Goal: Obtain resource: Download file/media

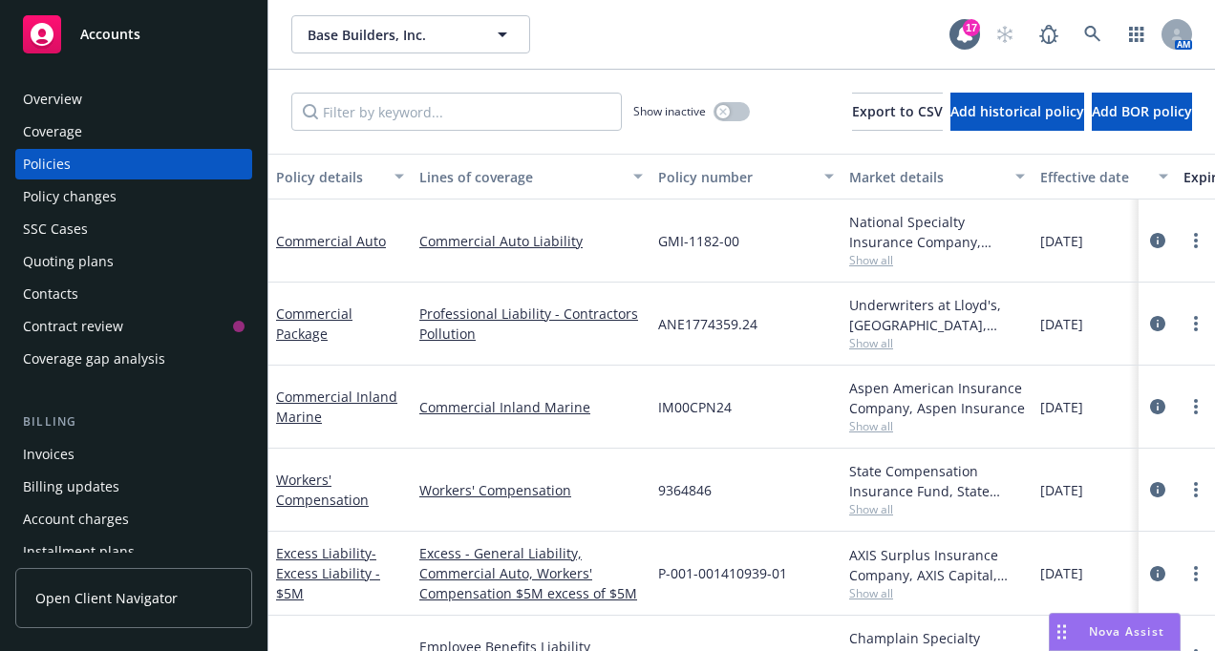
click at [137, 23] on div "Accounts" at bounding box center [134, 34] width 222 height 38
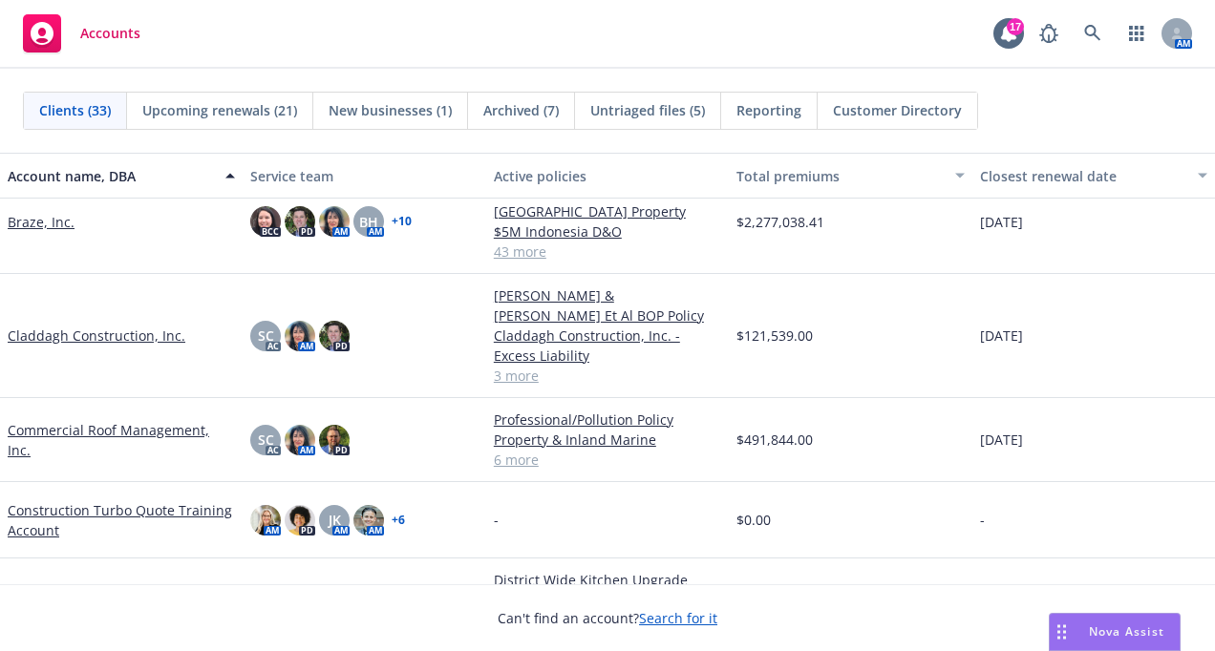
scroll to position [287, 0]
click at [1103, 38] on link at bounding box center [1092, 33] width 38 height 38
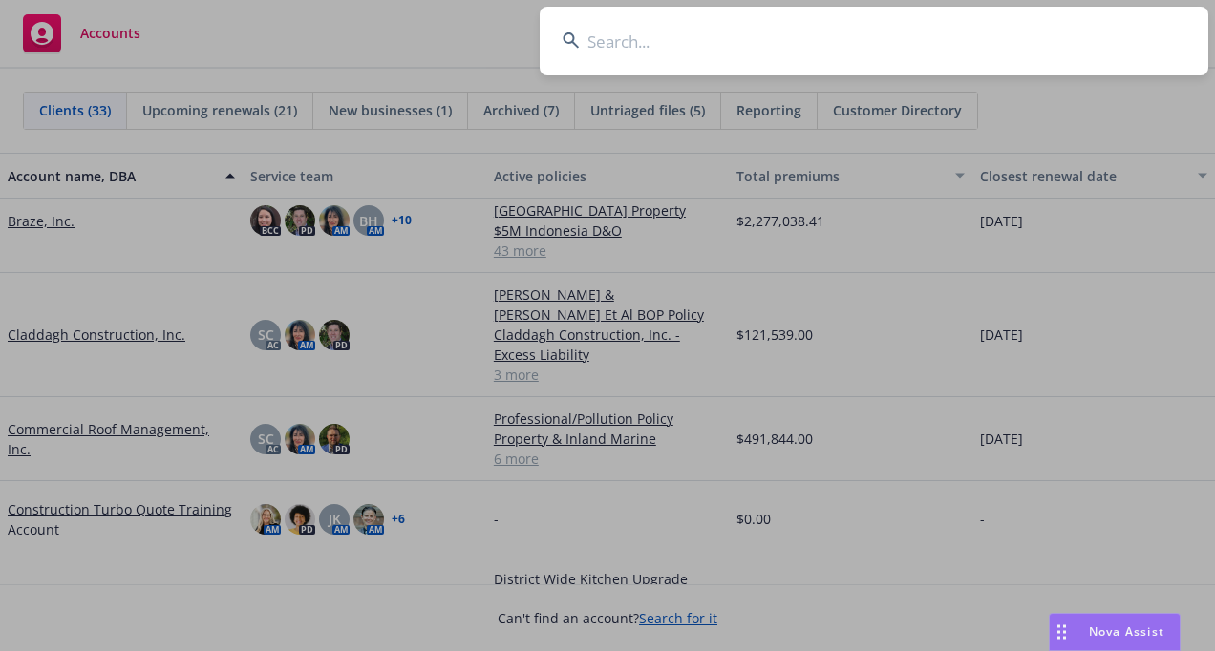
click at [688, 53] on input at bounding box center [874, 41] width 669 height 69
type input "marchetti"
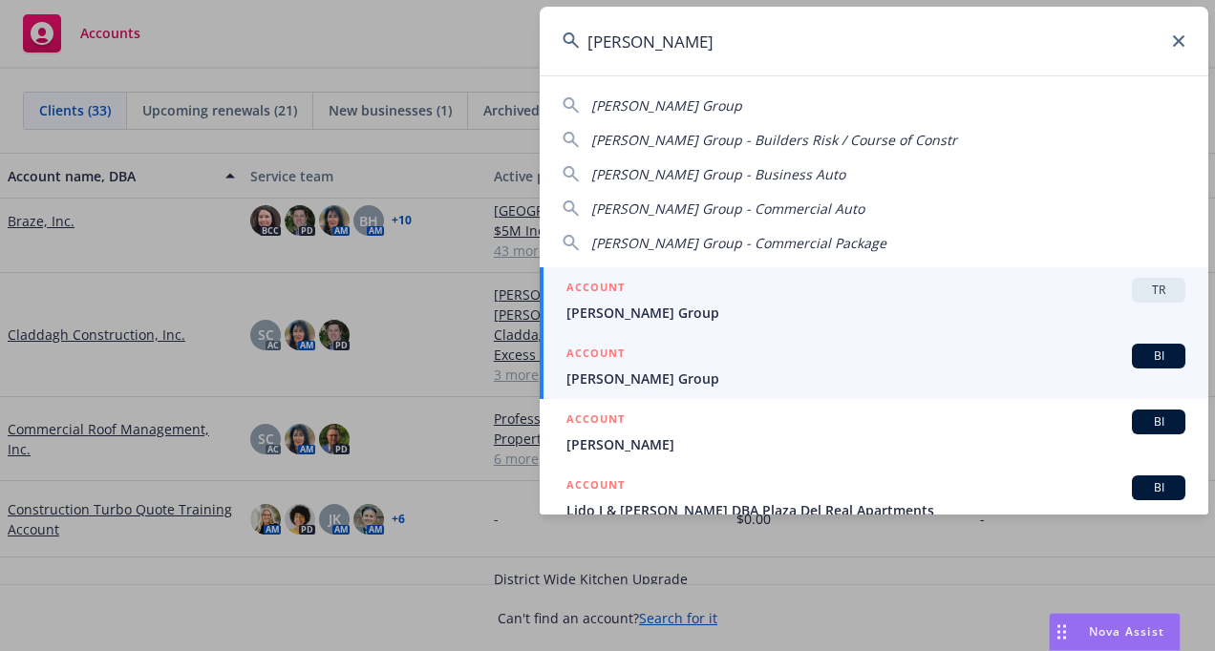
click at [678, 372] on span "[PERSON_NAME] Group" at bounding box center [875, 379] width 619 height 20
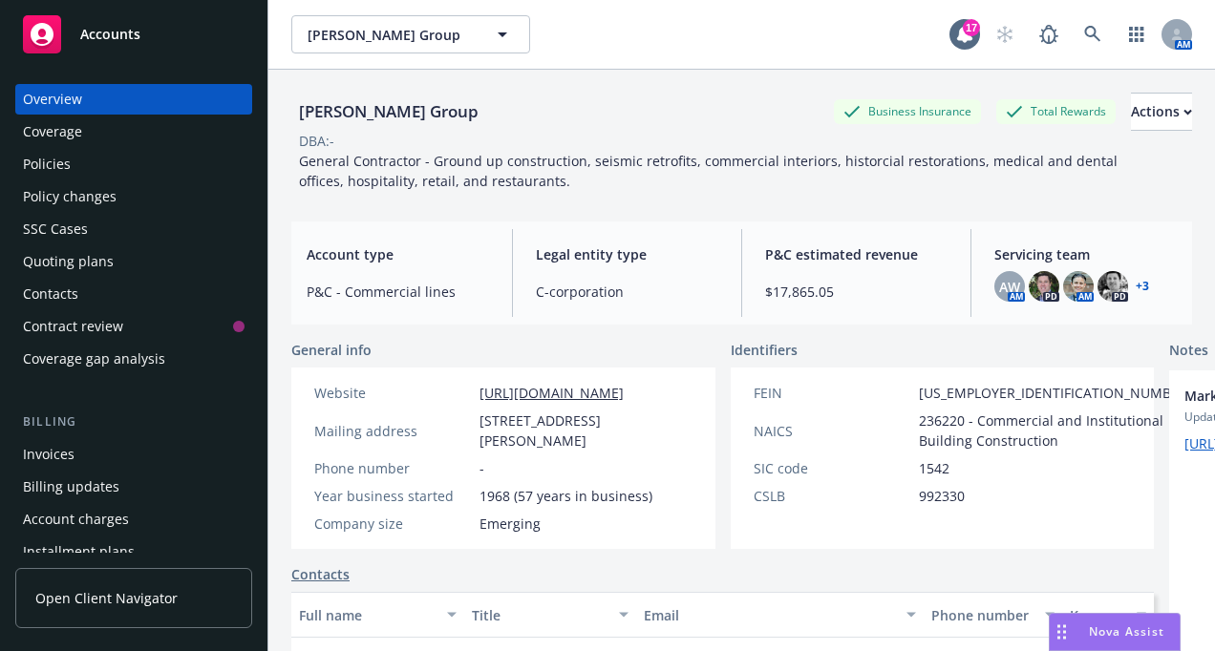
click at [69, 259] on div "Quoting plans" at bounding box center [68, 261] width 91 height 31
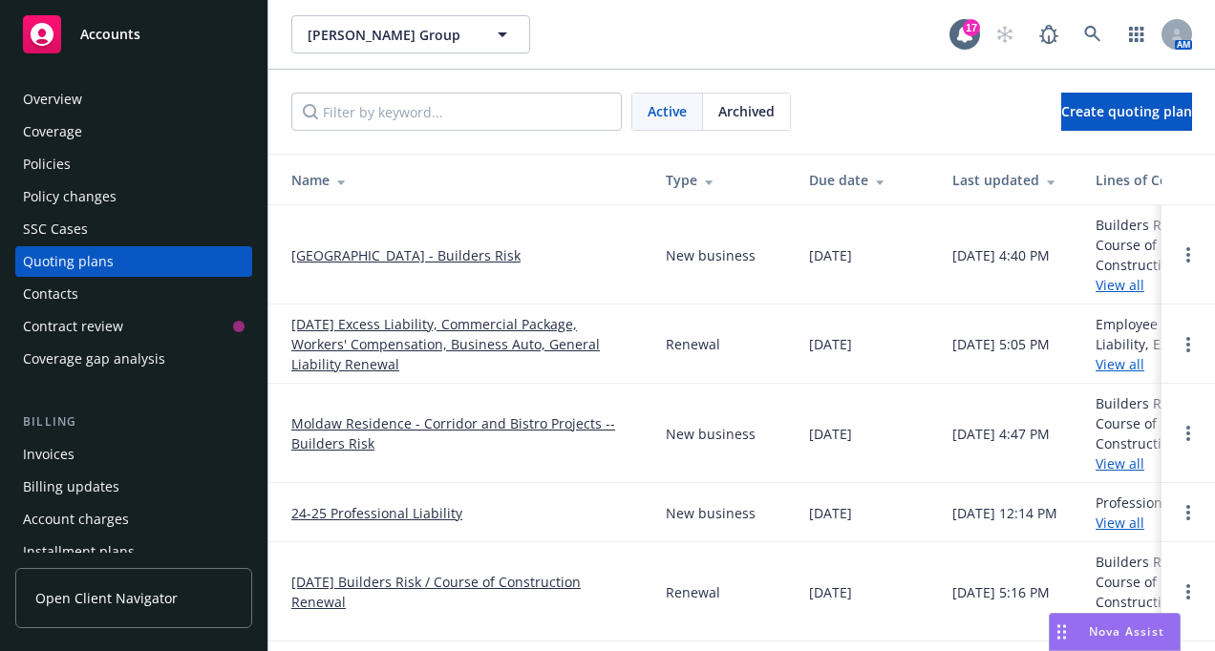
click at [447, 325] on link "[DATE] Excess Liability, Commercial Package, Workers' Compensation, Business Au…" at bounding box center [463, 344] width 344 height 60
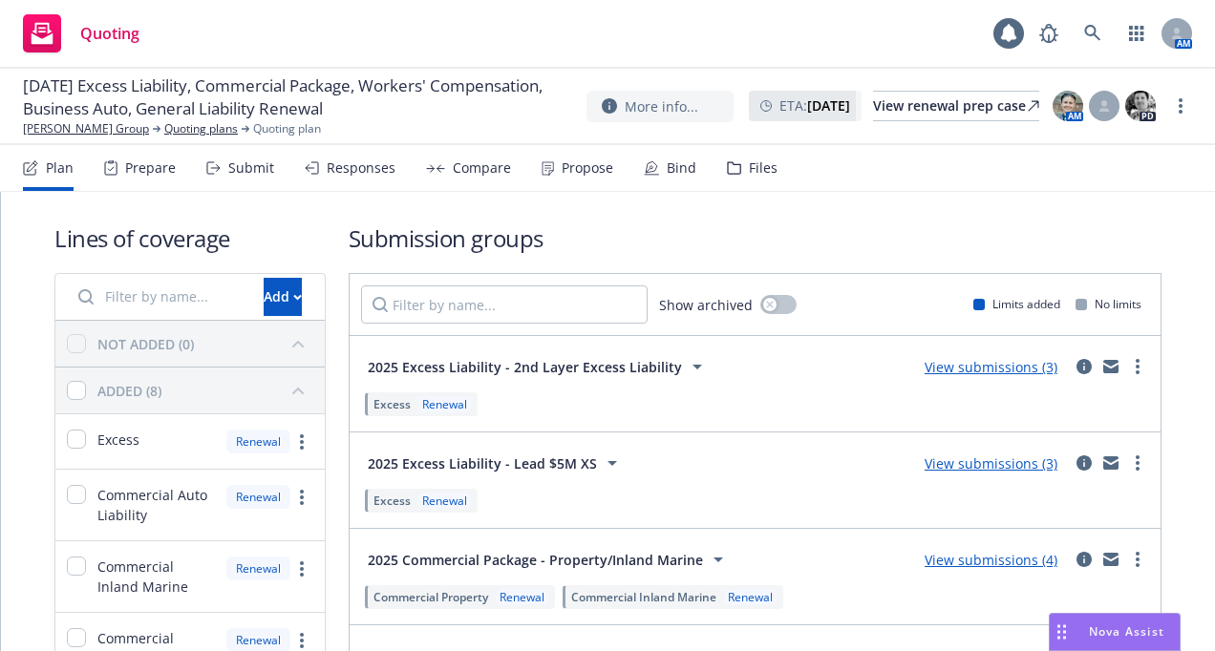
click at [659, 168] on div "Bind" at bounding box center [670, 168] width 53 height 46
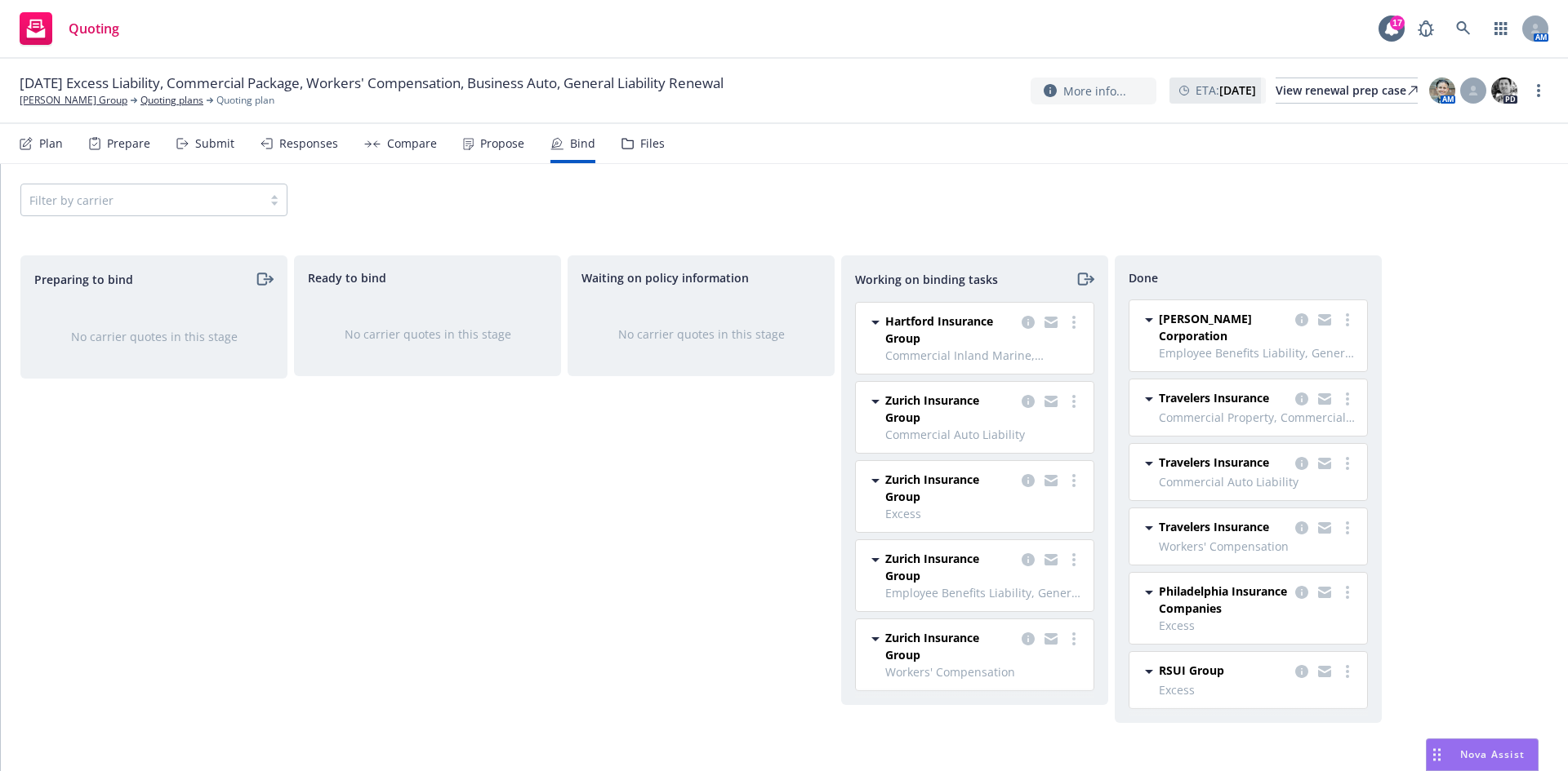
click at [656, 148] on div "Files" at bounding box center [652, 143] width 25 height 13
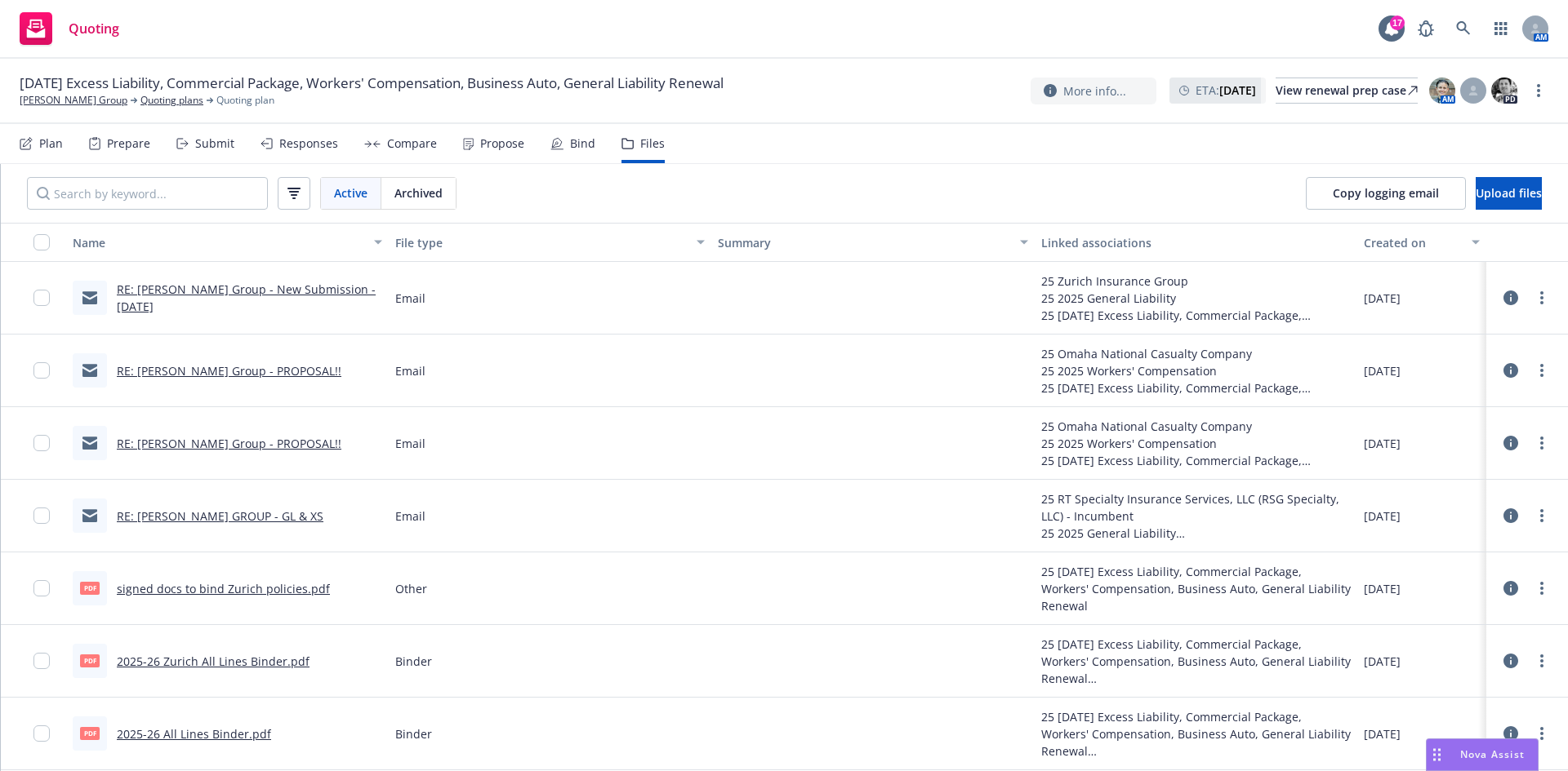
click at [484, 151] on div "Propose" at bounding box center [493, 144] width 62 height 39
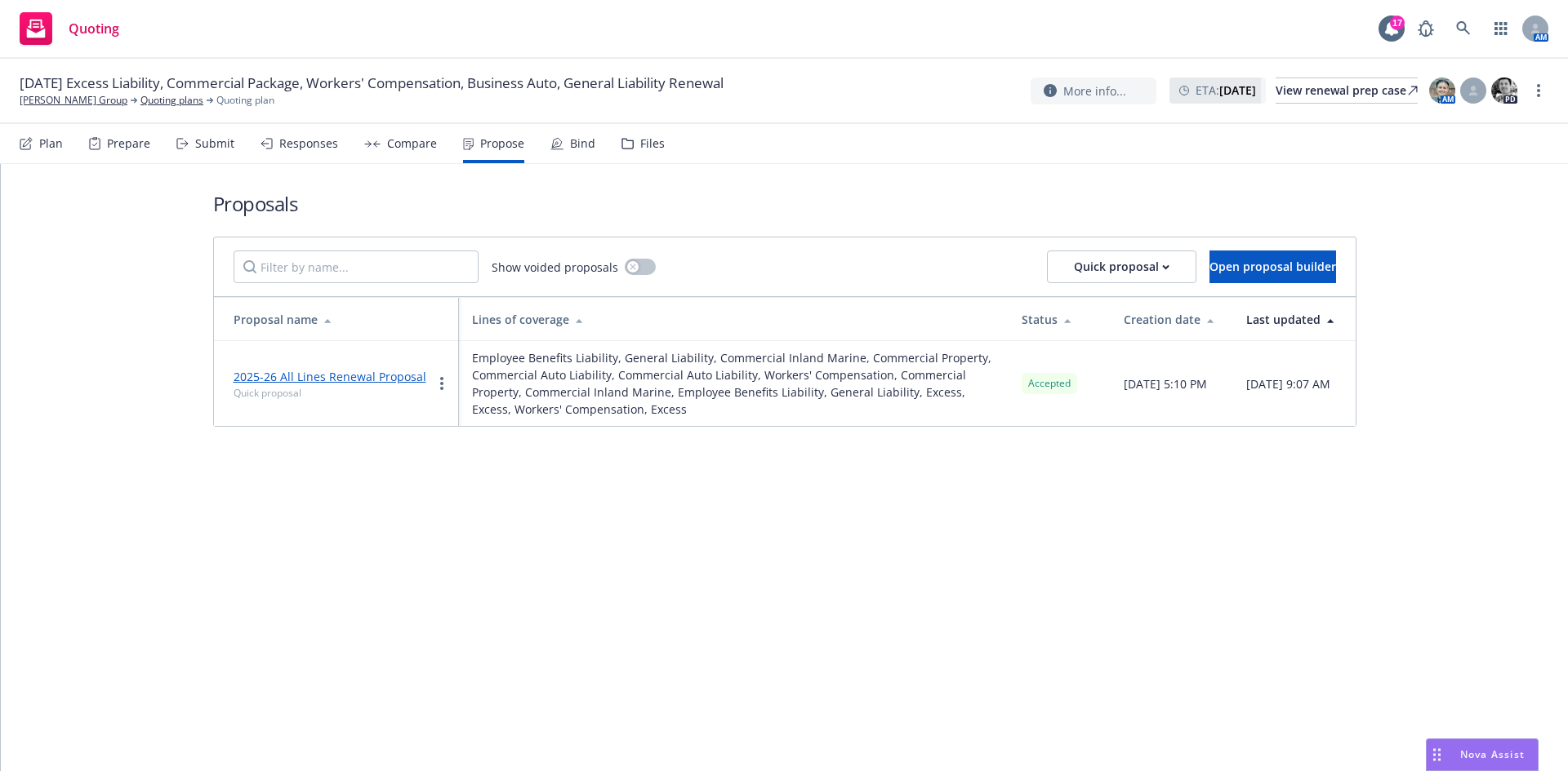
click at [354, 380] on link "2025-26 All Lines Renewal Proposal" at bounding box center [329, 377] width 192 height 15
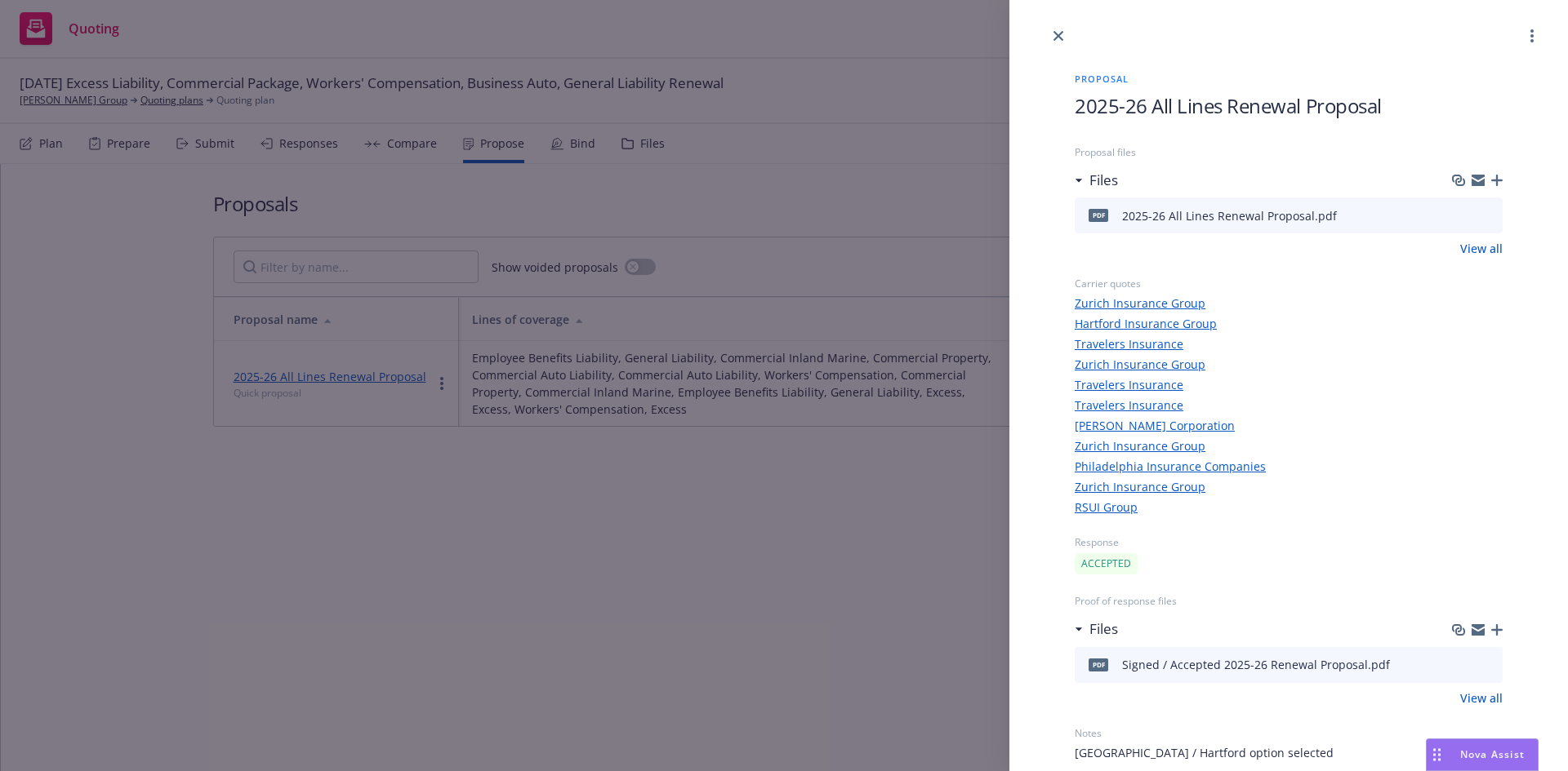
click at [1038, 556] on icon "download file" at bounding box center [1460, 662] width 10 height 9
